Goal: Find specific page/section: Find specific page/section

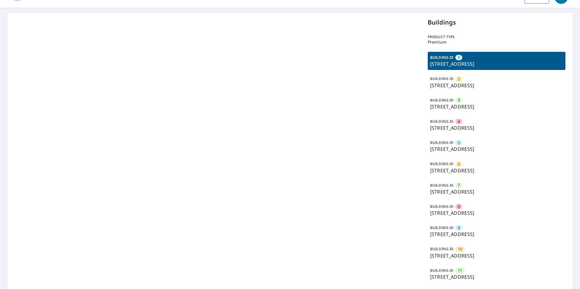
scroll to position [30, 0]
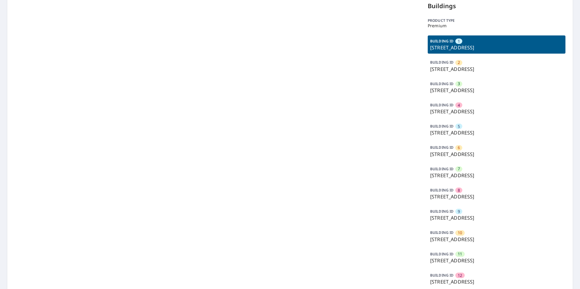
click at [463, 252] on div "BUILDING ID 11 [STREET_ADDRESS]" at bounding box center [496, 258] width 138 height 18
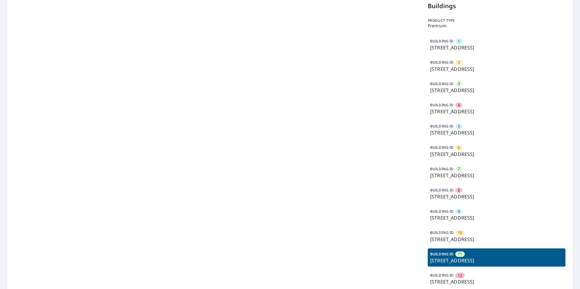
click at [463, 252] on div "BUILDING ID 11 [STREET_ADDRESS]" at bounding box center [496, 258] width 138 height 18
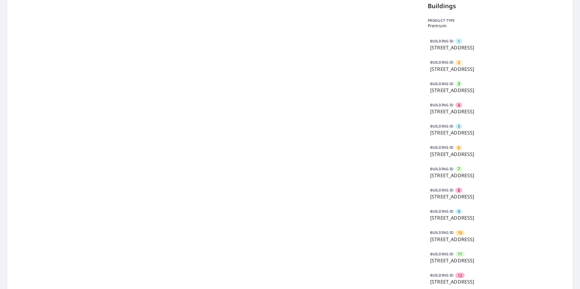
click at [462, 255] on div "BUILDING ID 11 [STREET_ADDRESS]" at bounding box center [496, 258] width 138 height 18
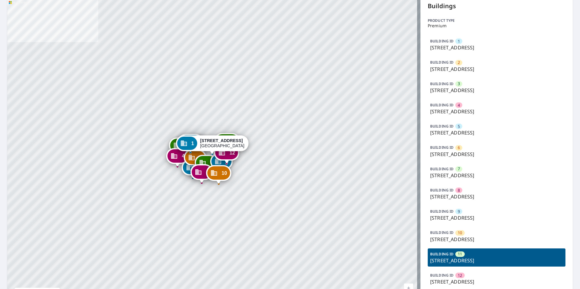
click at [458, 262] on p "[STREET_ADDRESS]" at bounding box center [496, 260] width 133 height 7
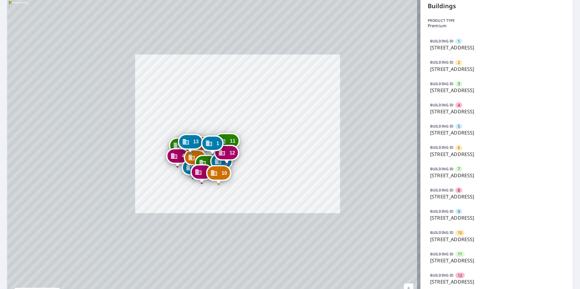
click at [458, 261] on p "[STREET_ADDRESS]" at bounding box center [496, 260] width 133 height 7
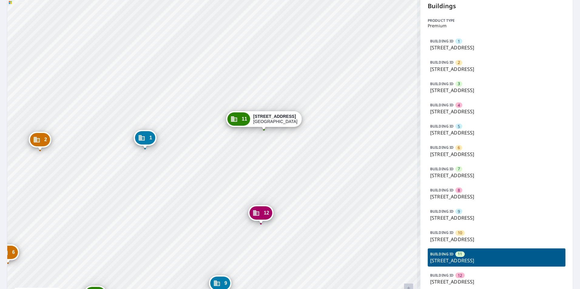
drag, startPoint x: 250, startPoint y: 148, endPoint x: 284, endPoint y: 123, distance: 41.6
click at [249, 122] on div "11 [STREET_ADDRESS]" at bounding box center [263, 119] width 75 height 16
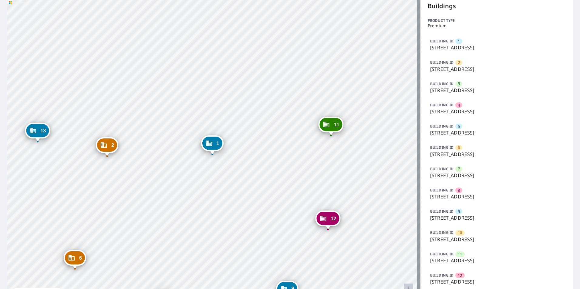
click at [463, 257] on p "[STREET_ADDRESS]" at bounding box center [496, 260] width 133 height 7
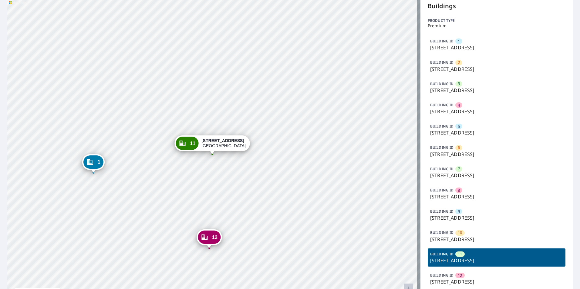
click at [471, 87] on p "[STREET_ADDRESS]" at bounding box center [496, 90] width 133 height 7
